Goal: Use online tool/utility: Utilize a website feature to perform a specific function

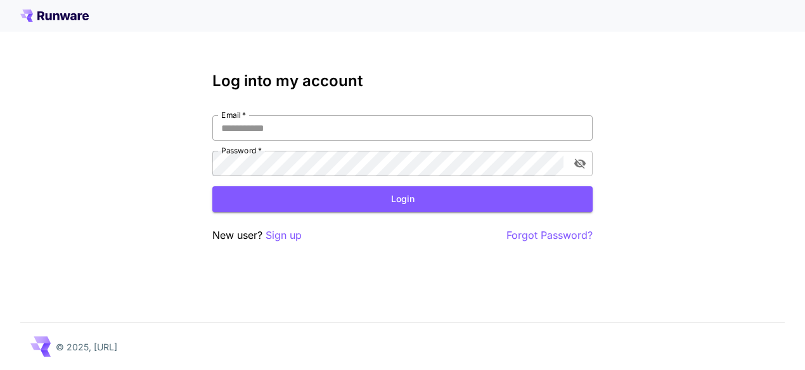
click at [263, 123] on input "Email   *" at bounding box center [402, 127] width 380 height 25
click at [236, 150] on label "Password   *" at bounding box center [241, 150] width 41 height 11
click at [257, 139] on input "Email   *" at bounding box center [402, 127] width 380 height 25
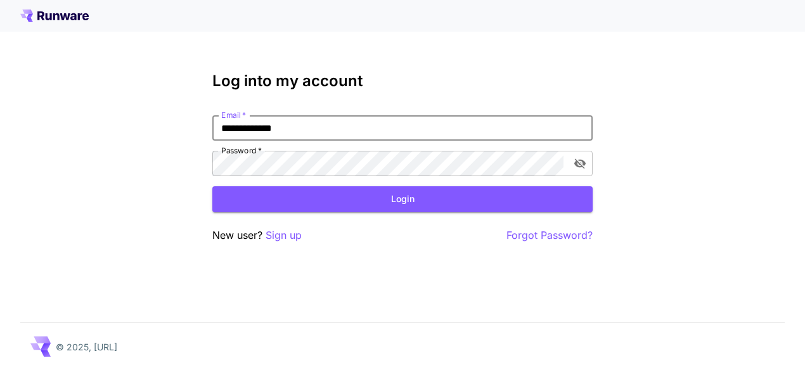
type input "**********"
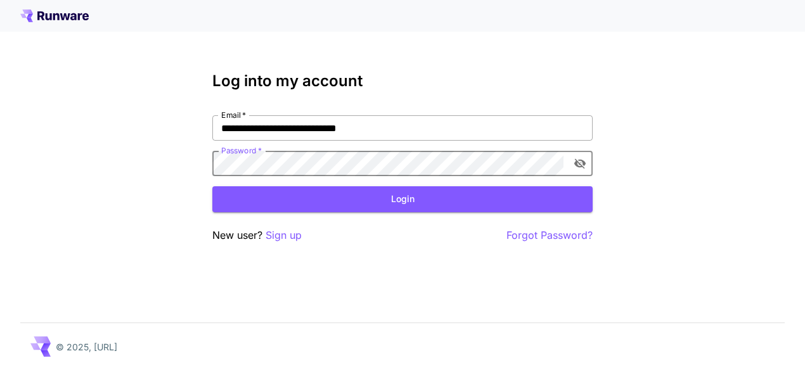
click button "Login" at bounding box center [402, 199] width 380 height 26
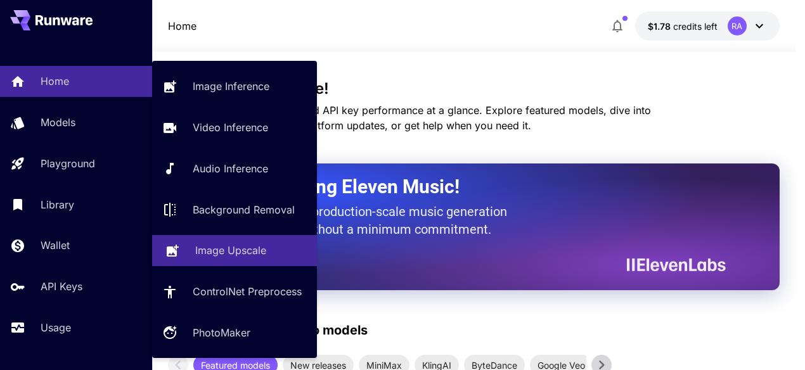
click at [212, 257] on p "Image Upscale" at bounding box center [230, 250] width 71 height 15
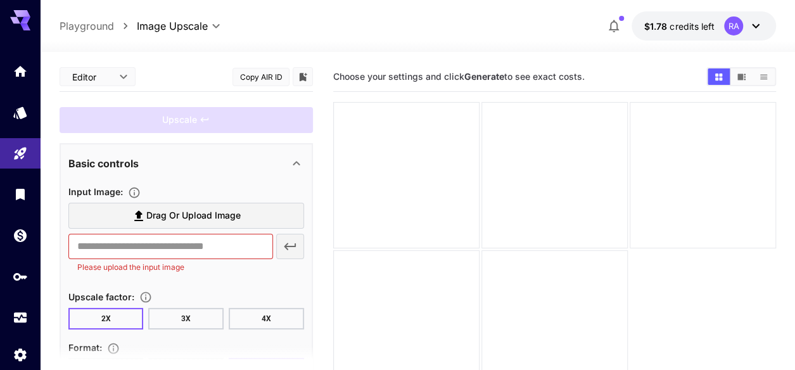
click at [131, 215] on label "Drag or upload image" at bounding box center [186, 216] width 236 height 26
click at [0, 0] on input "Drag or upload image" at bounding box center [0, 0] width 0 height 0
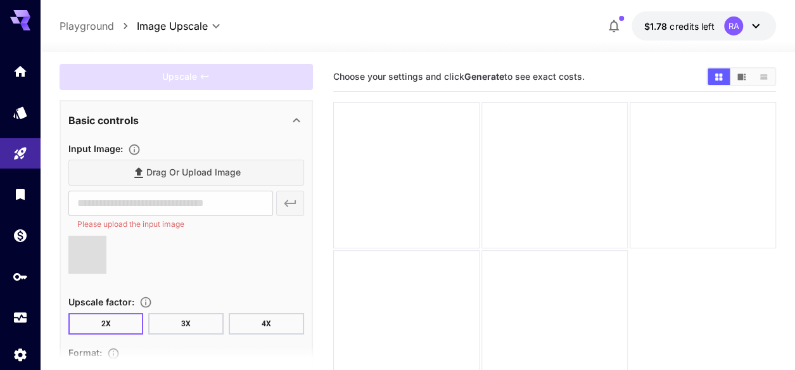
scroll to position [63, 0]
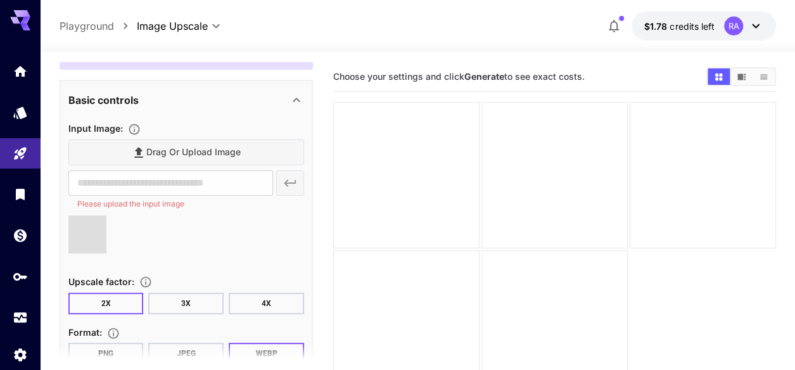
drag, startPoint x: 264, startPoint y: 300, endPoint x: 255, endPoint y: 301, distance: 9.0
click at [265, 300] on button "4X" at bounding box center [266, 304] width 75 height 22
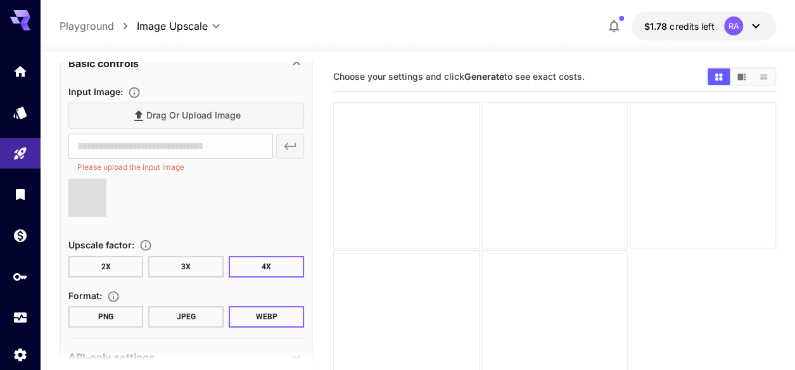
scroll to position [132, 0]
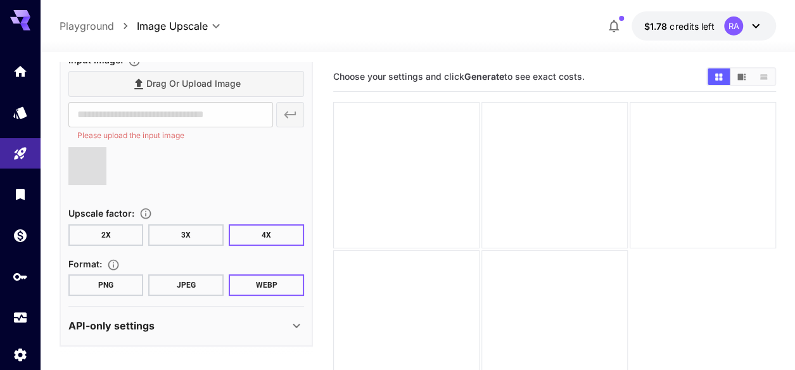
click at [126, 284] on button "PNG" at bounding box center [105, 285] width 75 height 22
type input "**********"
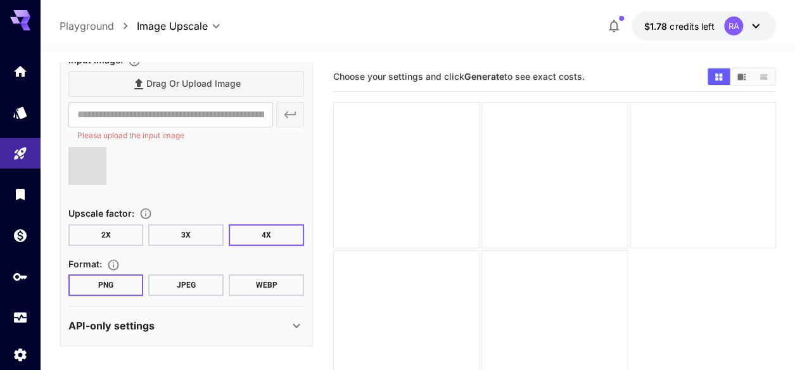
scroll to position [118, 0]
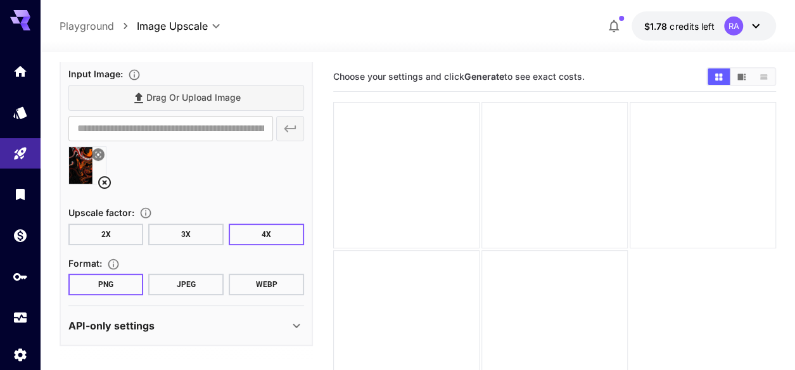
click at [73, 174] on img at bounding box center [87, 165] width 37 height 37
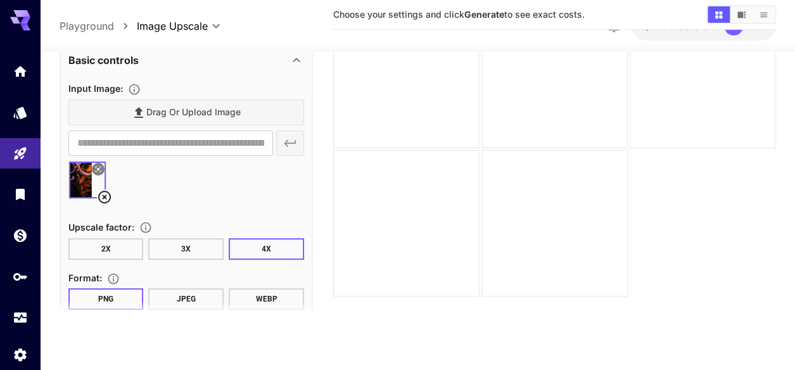
scroll to position [0, 0]
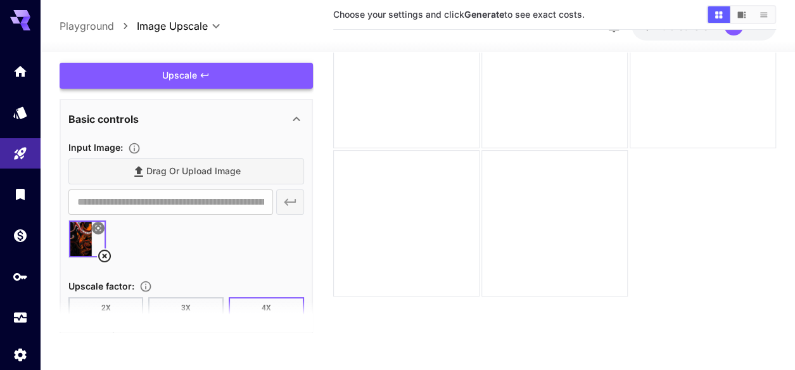
click at [175, 69] on div "Upscale" at bounding box center [186, 76] width 253 height 26
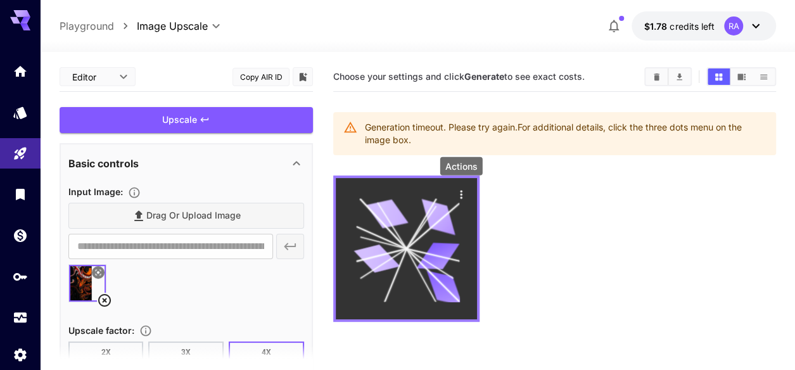
click at [459, 196] on icon "Actions" at bounding box center [461, 194] width 13 height 13
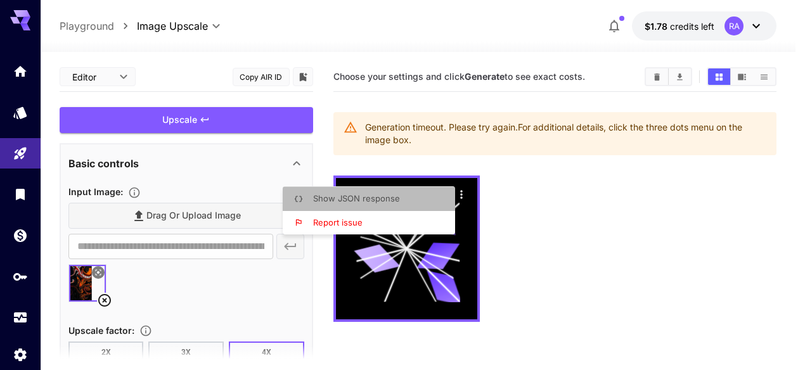
click at [407, 202] on li "Show JSON response" at bounding box center [373, 199] width 180 height 24
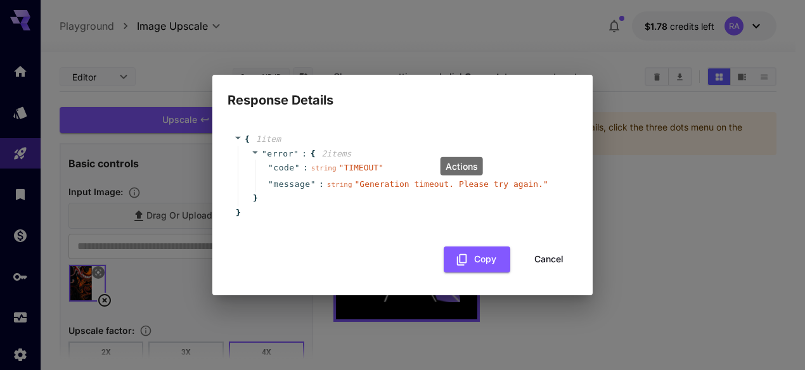
click at [542, 263] on button "Cancel" at bounding box center [548, 259] width 57 height 26
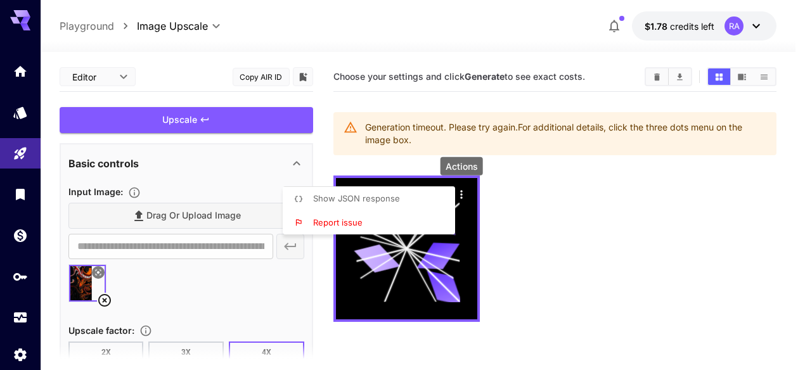
click at [94, 347] on div at bounding box center [402, 185] width 805 height 370
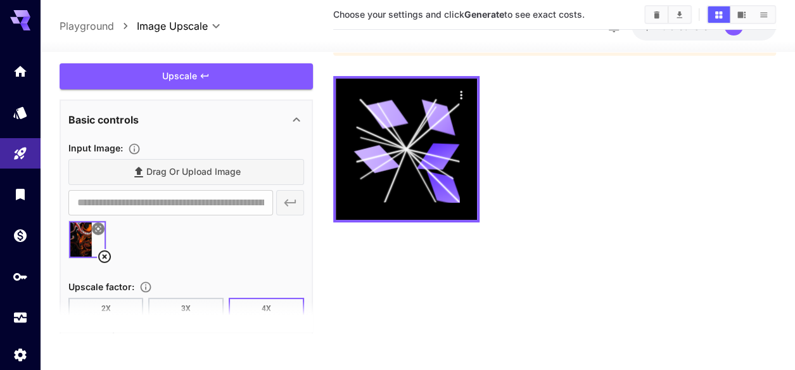
scroll to position [100, 0]
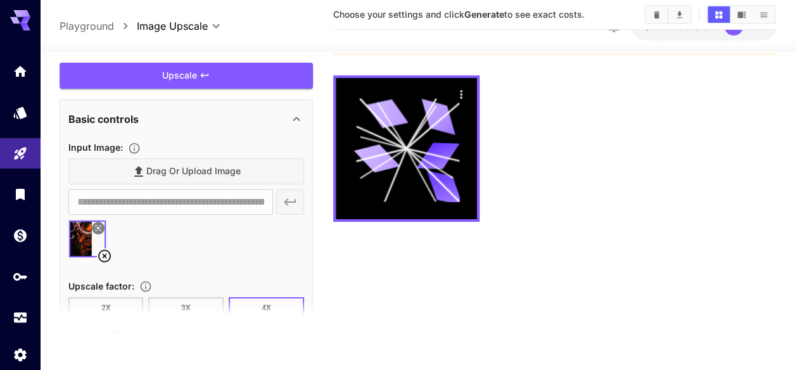
click at [170, 305] on section at bounding box center [186, 316] width 253 height 32
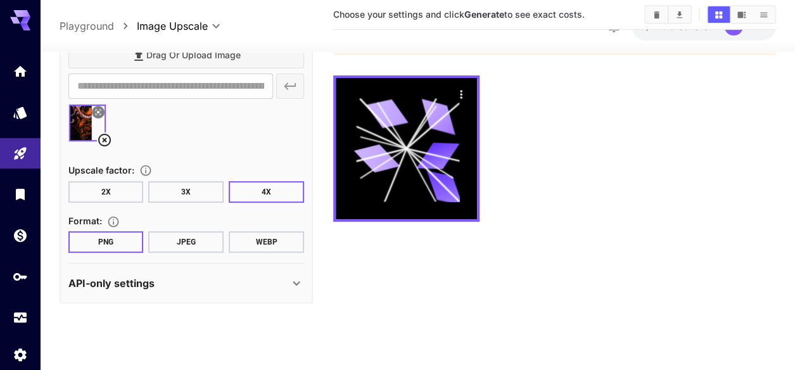
scroll to position [118, 0]
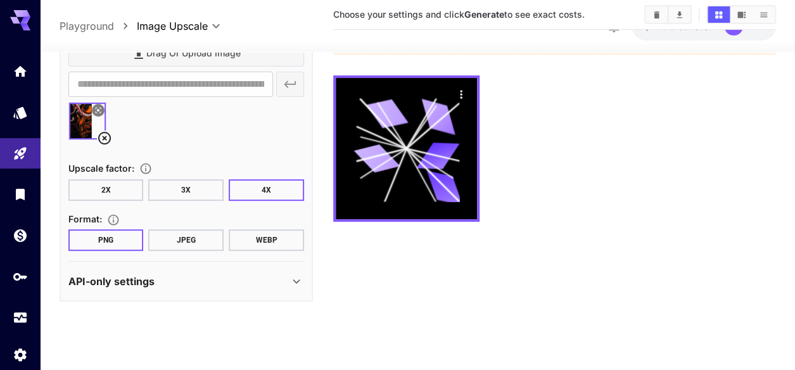
click at [180, 188] on button "3X" at bounding box center [185, 190] width 75 height 22
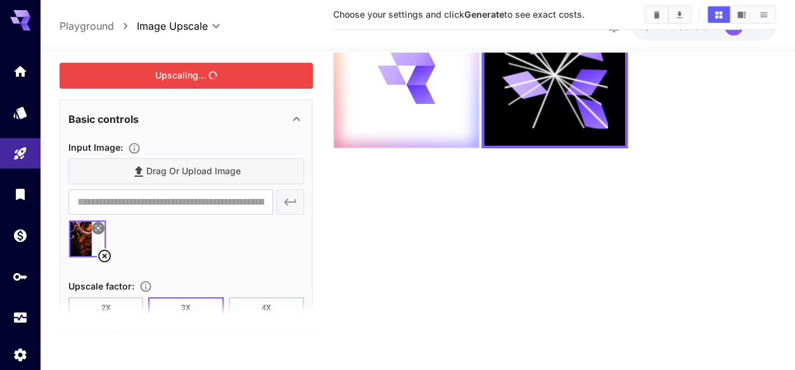
click at [154, 77] on div "Upscaling..." at bounding box center [186, 76] width 253 height 26
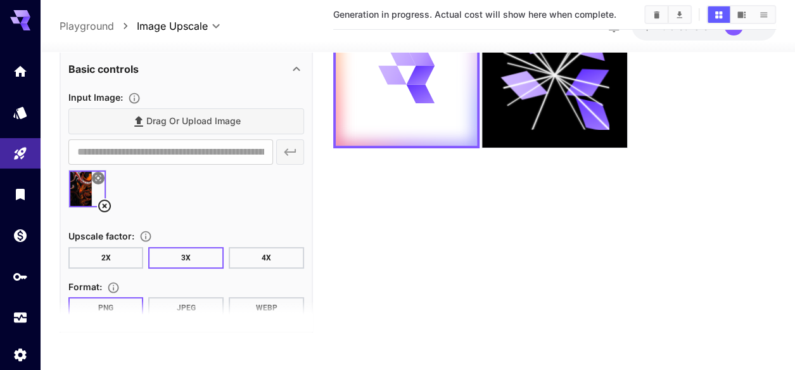
scroll to position [118, 0]
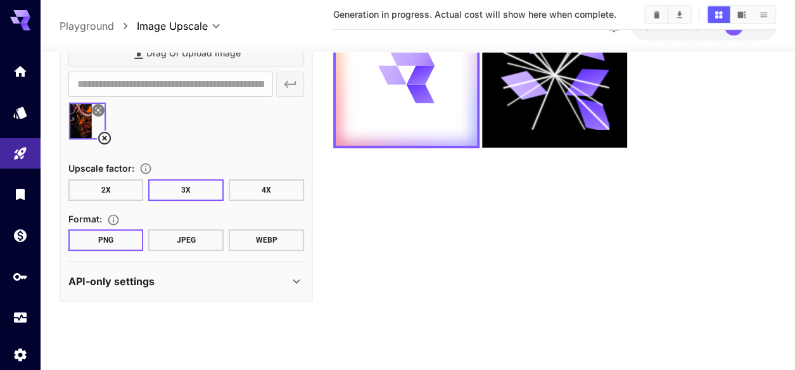
click at [139, 286] on p "API-only settings" at bounding box center [111, 280] width 86 height 15
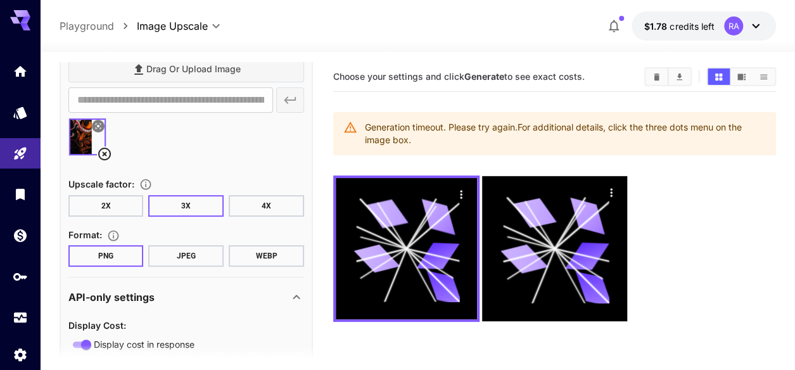
scroll to position [127, 0]
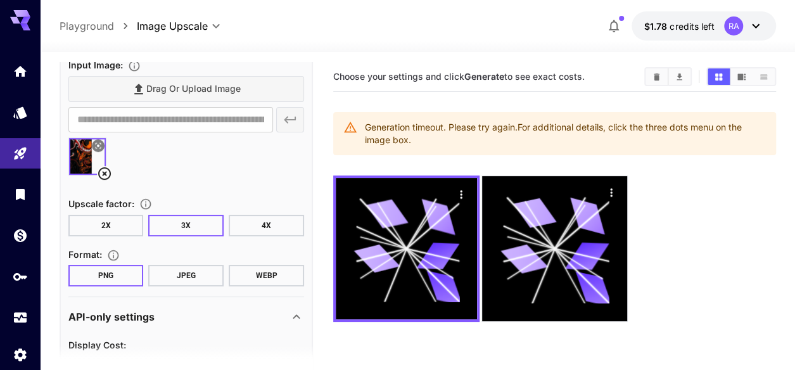
click at [107, 227] on button "2X" at bounding box center [105, 226] width 75 height 22
click at [104, 171] on icon at bounding box center [104, 173] width 15 height 15
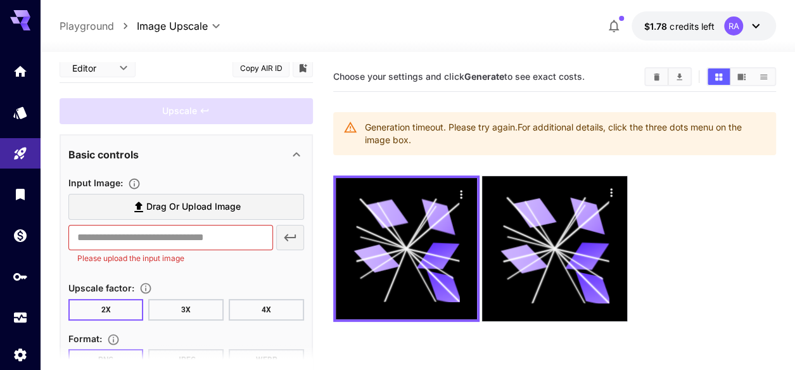
scroll to position [0, 0]
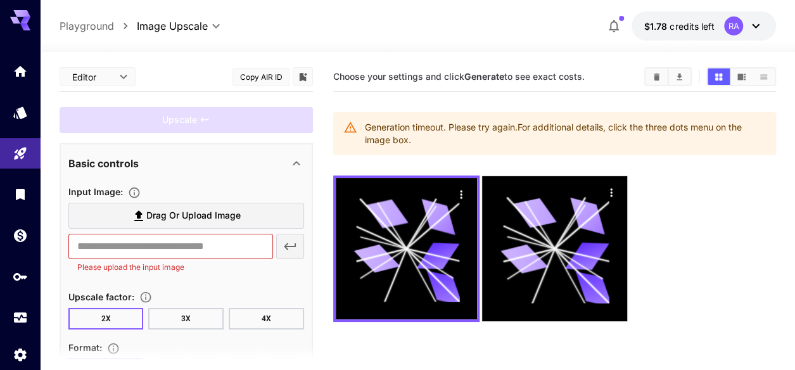
click at [134, 211] on icon at bounding box center [138, 215] width 15 height 15
click at [0, 0] on input "Drag or upload image" at bounding box center [0, 0] width 0 height 0
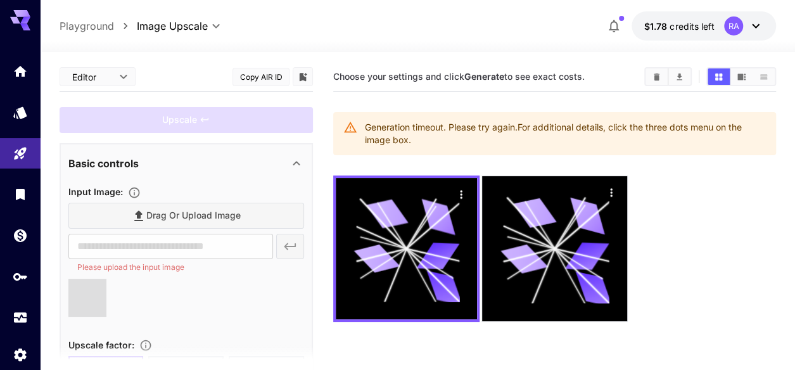
type input "**********"
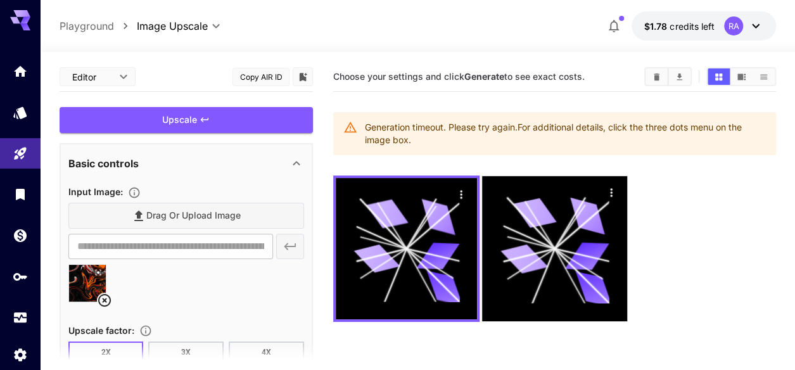
scroll to position [63, 0]
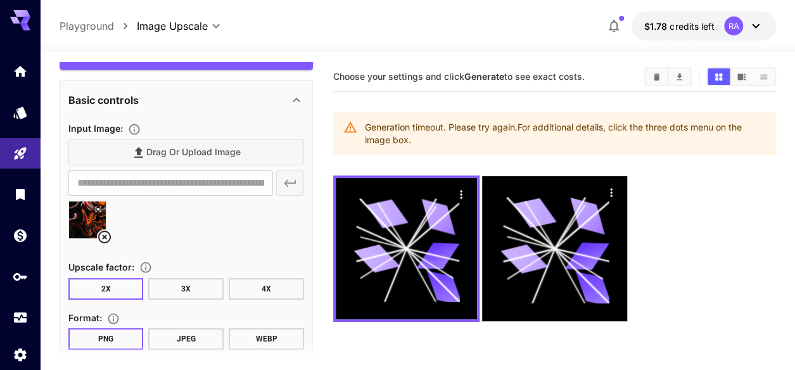
click at [260, 284] on button "4X" at bounding box center [266, 289] width 75 height 22
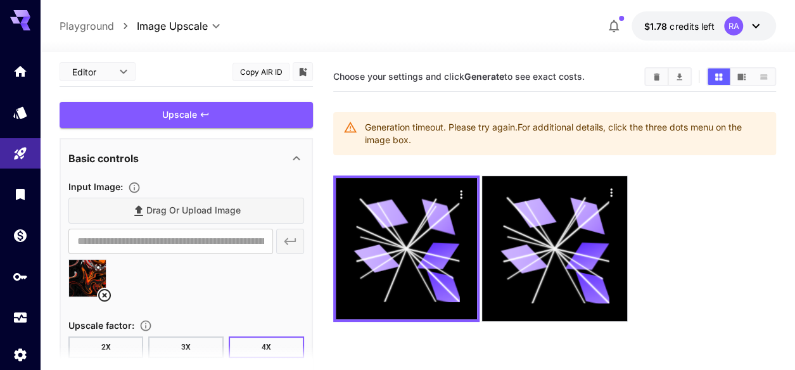
scroll to position [0, 0]
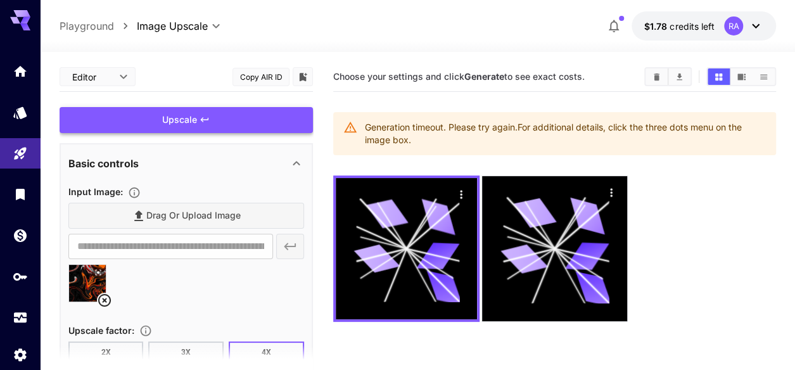
click at [138, 122] on div "Upscale" at bounding box center [186, 120] width 253 height 26
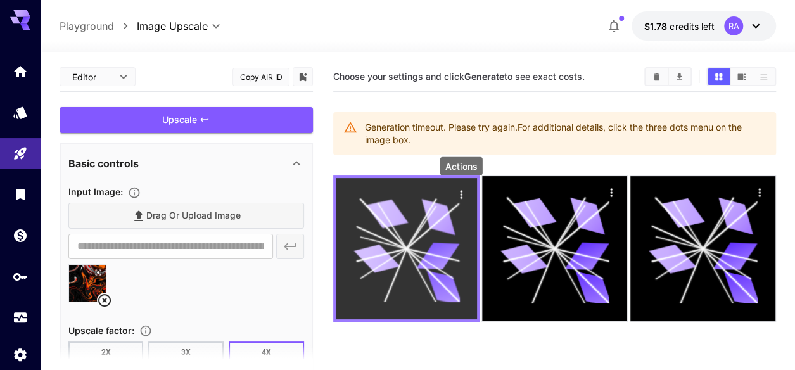
click at [459, 195] on icon "Actions" at bounding box center [461, 194] width 13 height 13
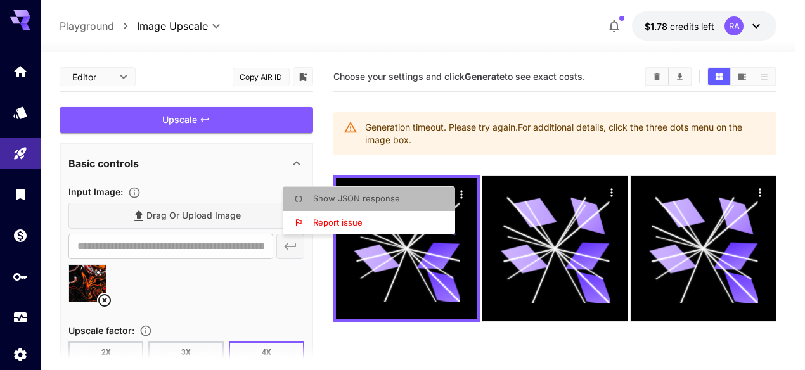
click at [395, 201] on span "Show JSON response" at bounding box center [356, 198] width 87 height 10
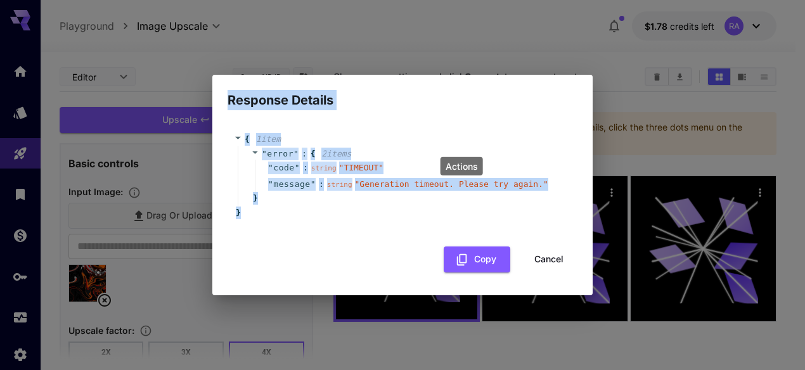
drag, startPoint x: 340, startPoint y: 221, endPoint x: 207, endPoint y: 107, distance: 175.2
click at [207, 107] on div "Response Details { 1 item " error " : { 2 item s " code " : string " TIMEOUT " …" at bounding box center [402, 185] width 805 height 370
click at [534, 259] on button "Cancel" at bounding box center [548, 259] width 57 height 26
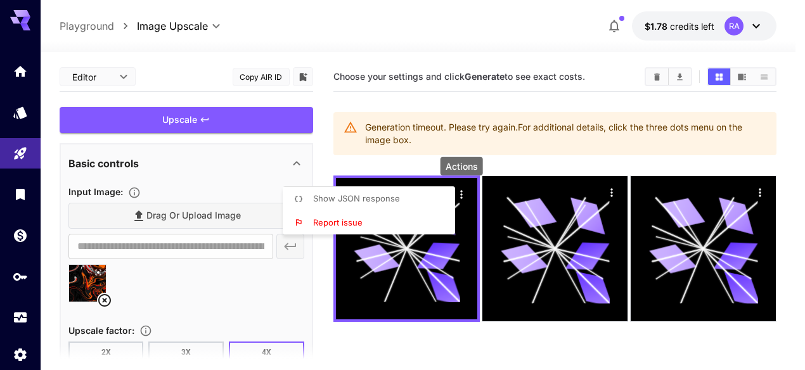
click at [428, 137] on div at bounding box center [402, 185] width 805 height 370
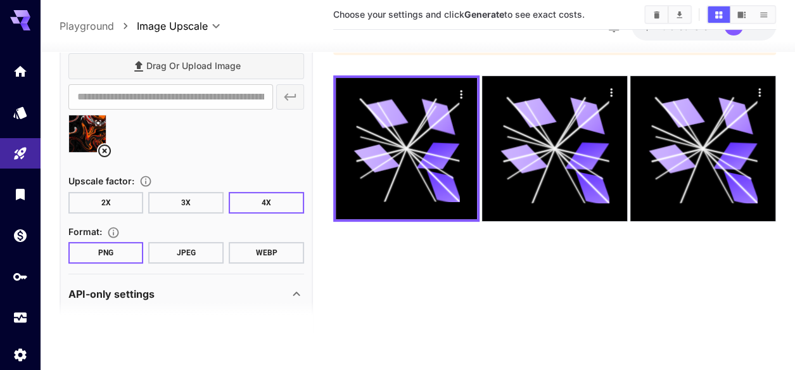
scroll to position [101, 0]
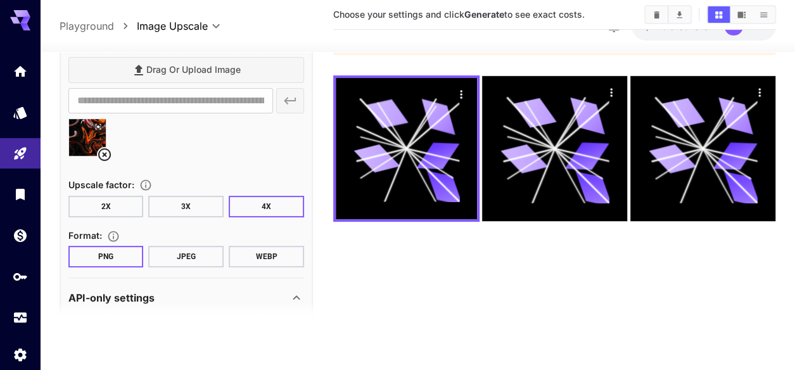
click at [253, 259] on button "WEBP" at bounding box center [266, 257] width 75 height 22
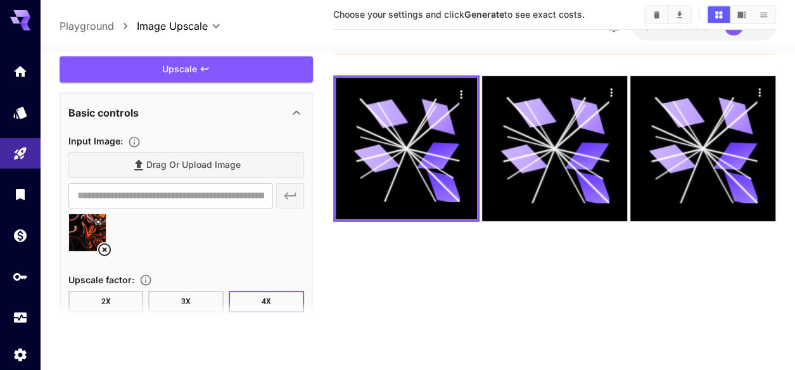
scroll to position [0, 0]
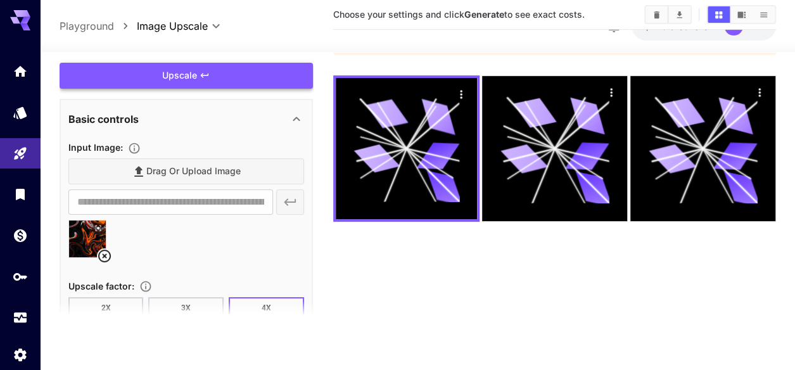
click at [143, 77] on div "Upscale" at bounding box center [186, 76] width 253 height 26
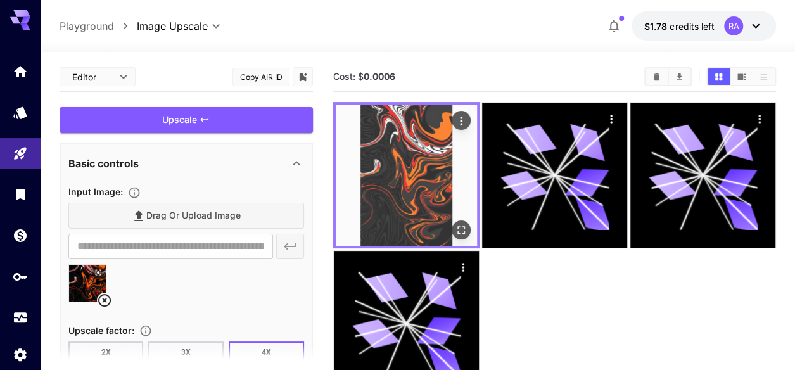
click at [464, 118] on icon "Actions" at bounding box center [461, 121] width 13 height 13
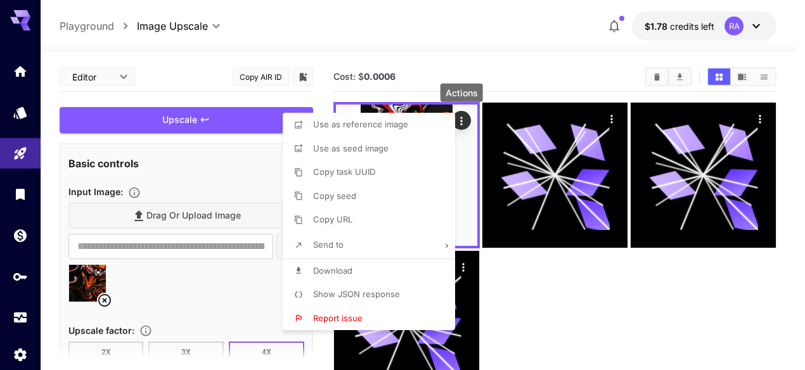
click at [321, 267] on span "Download" at bounding box center [332, 270] width 39 height 10
